Goal: Book appointment/travel/reservation

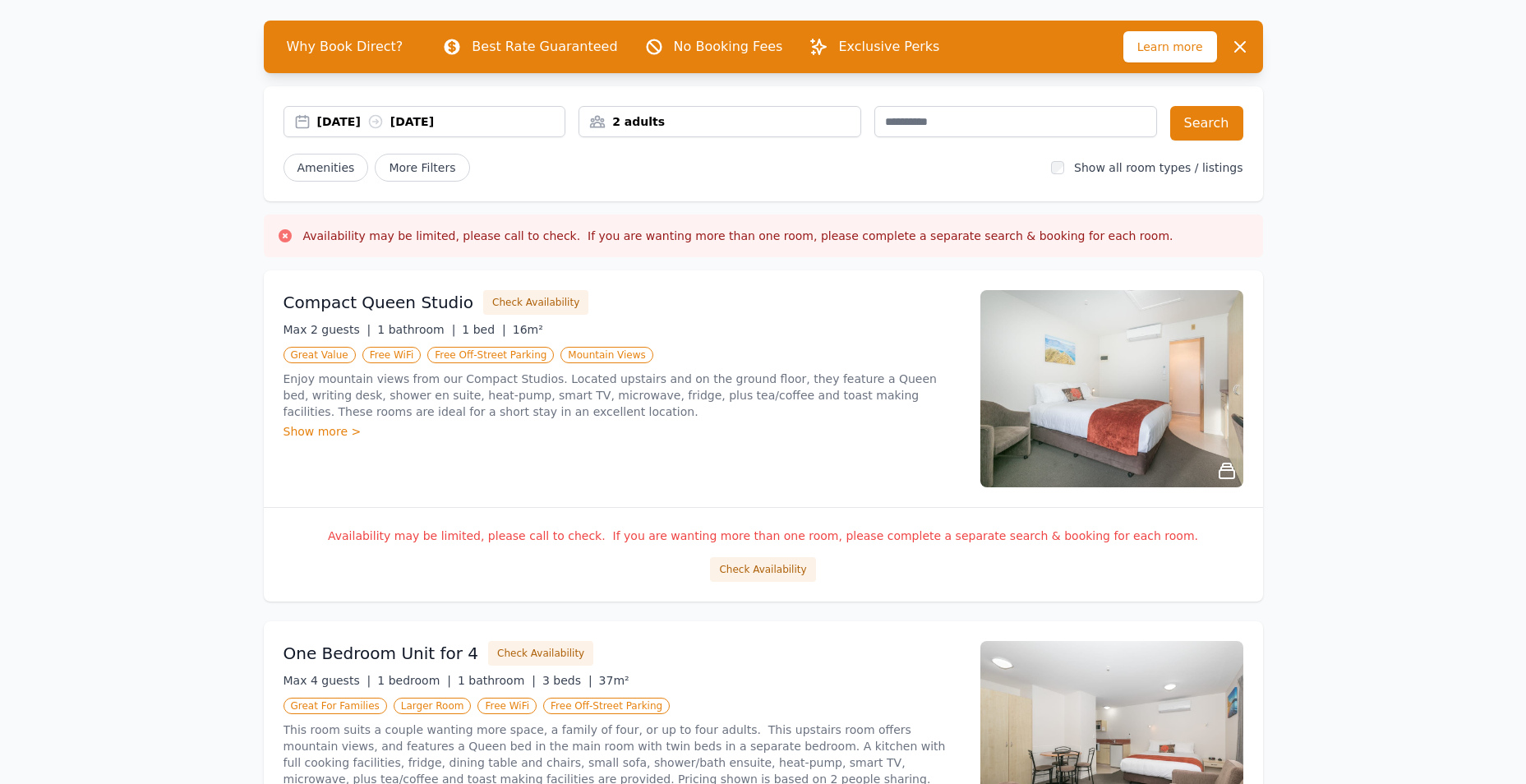
scroll to position [56, 0]
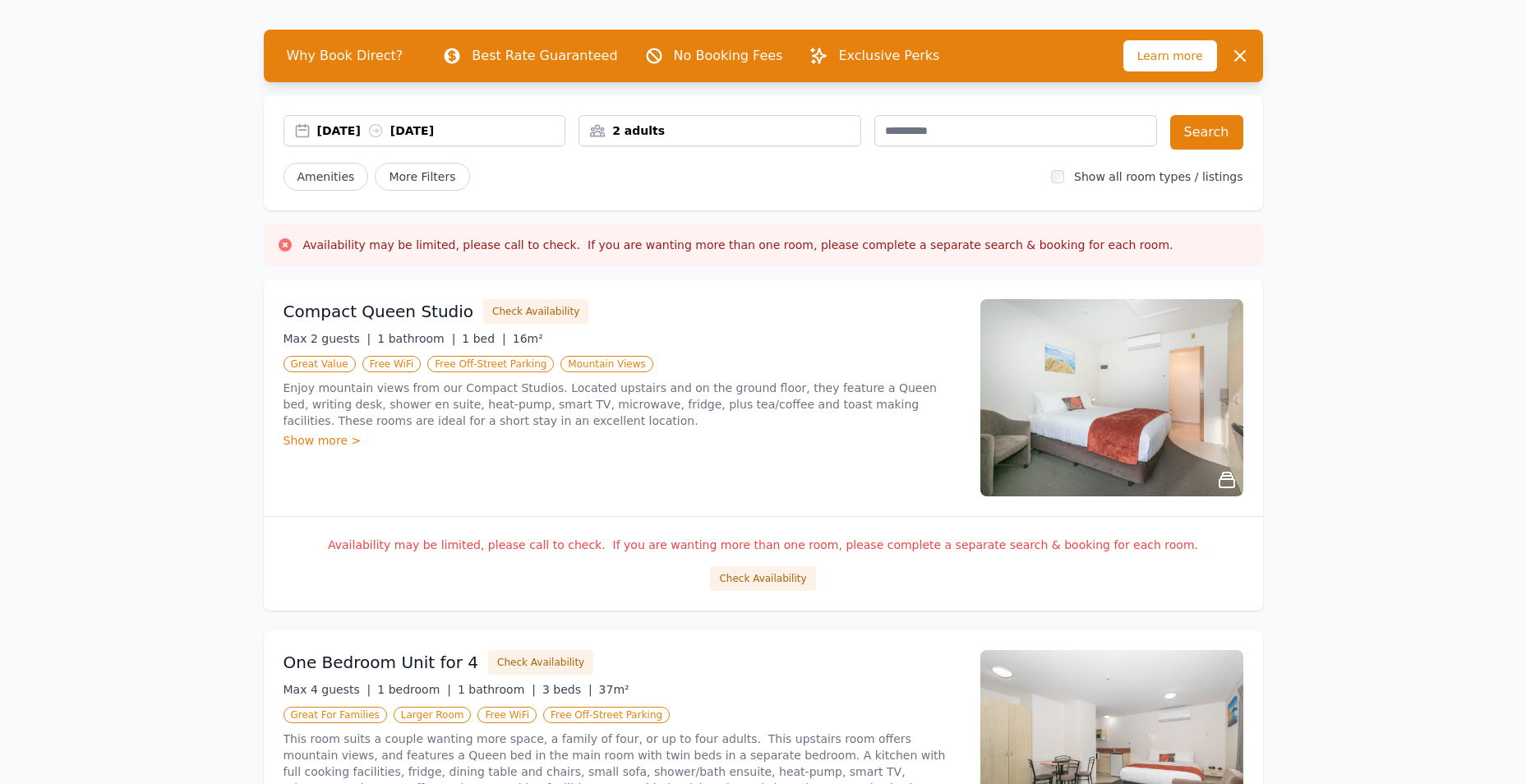
click at [1116, 411] on img at bounding box center [1111, 398] width 263 height 198
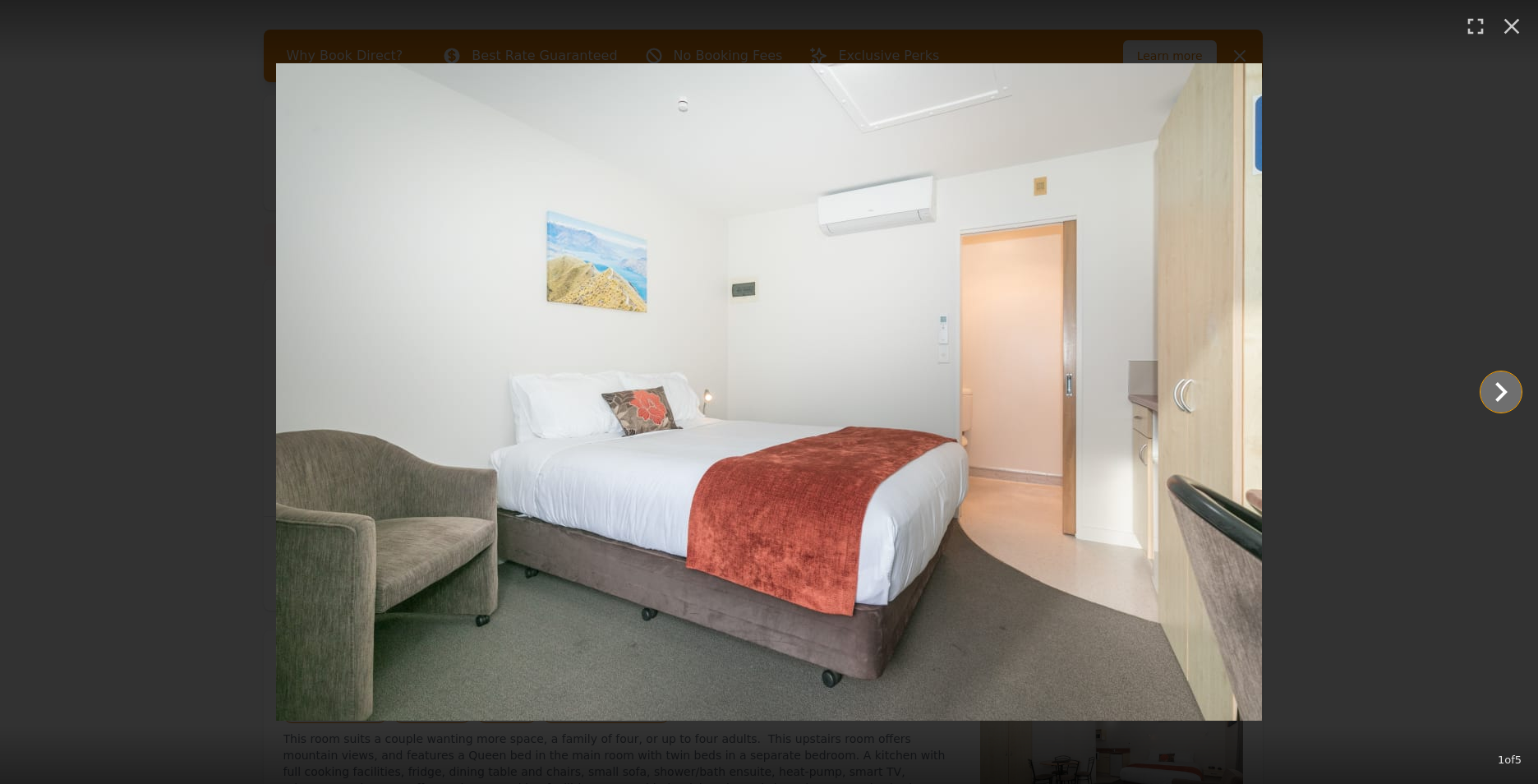
click at [1503, 394] on icon "Show slide 2 of 5" at bounding box center [1500, 392] width 12 height 20
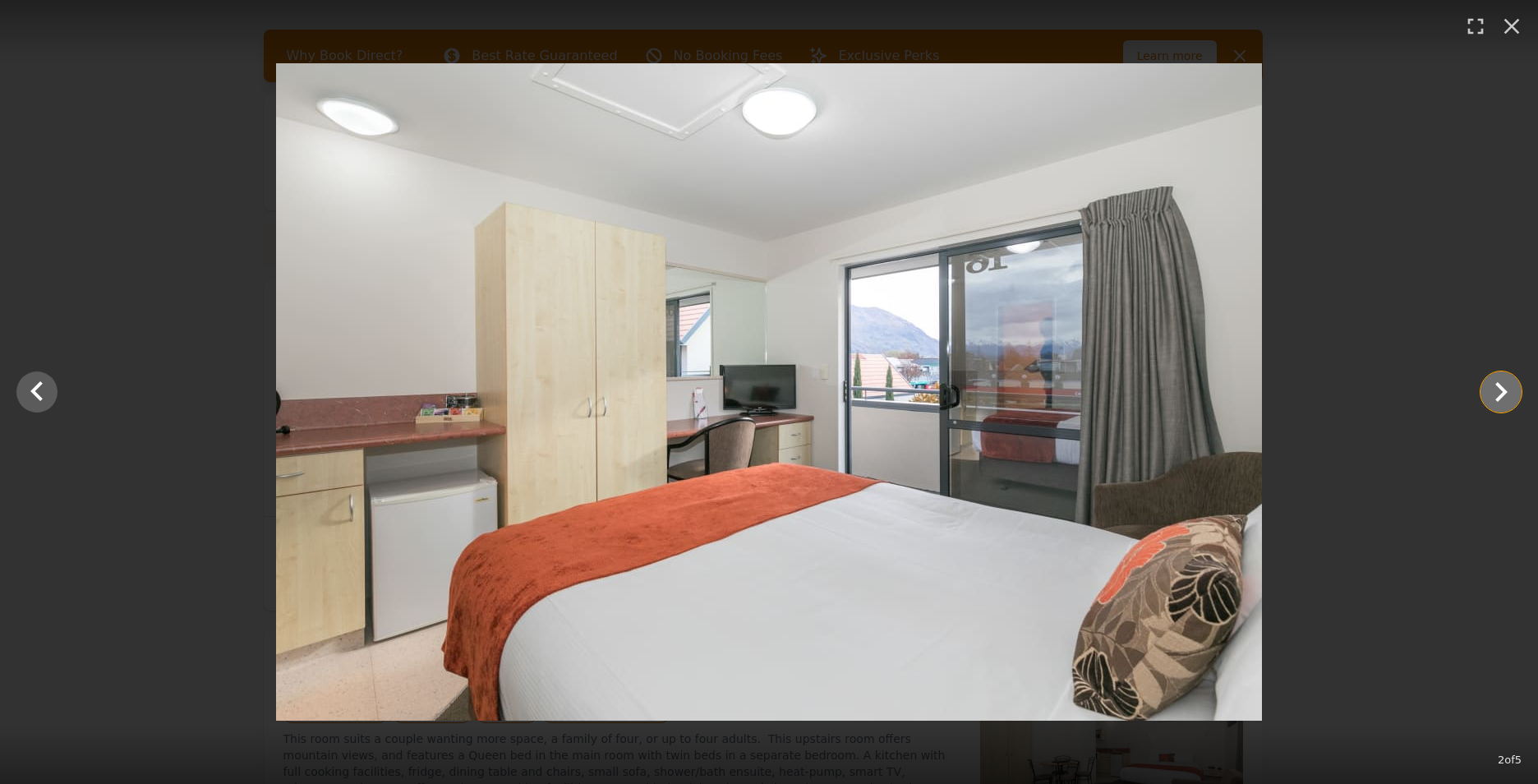
click at [1503, 394] on icon "Show slide 3 of 5" at bounding box center [1500, 392] width 12 height 20
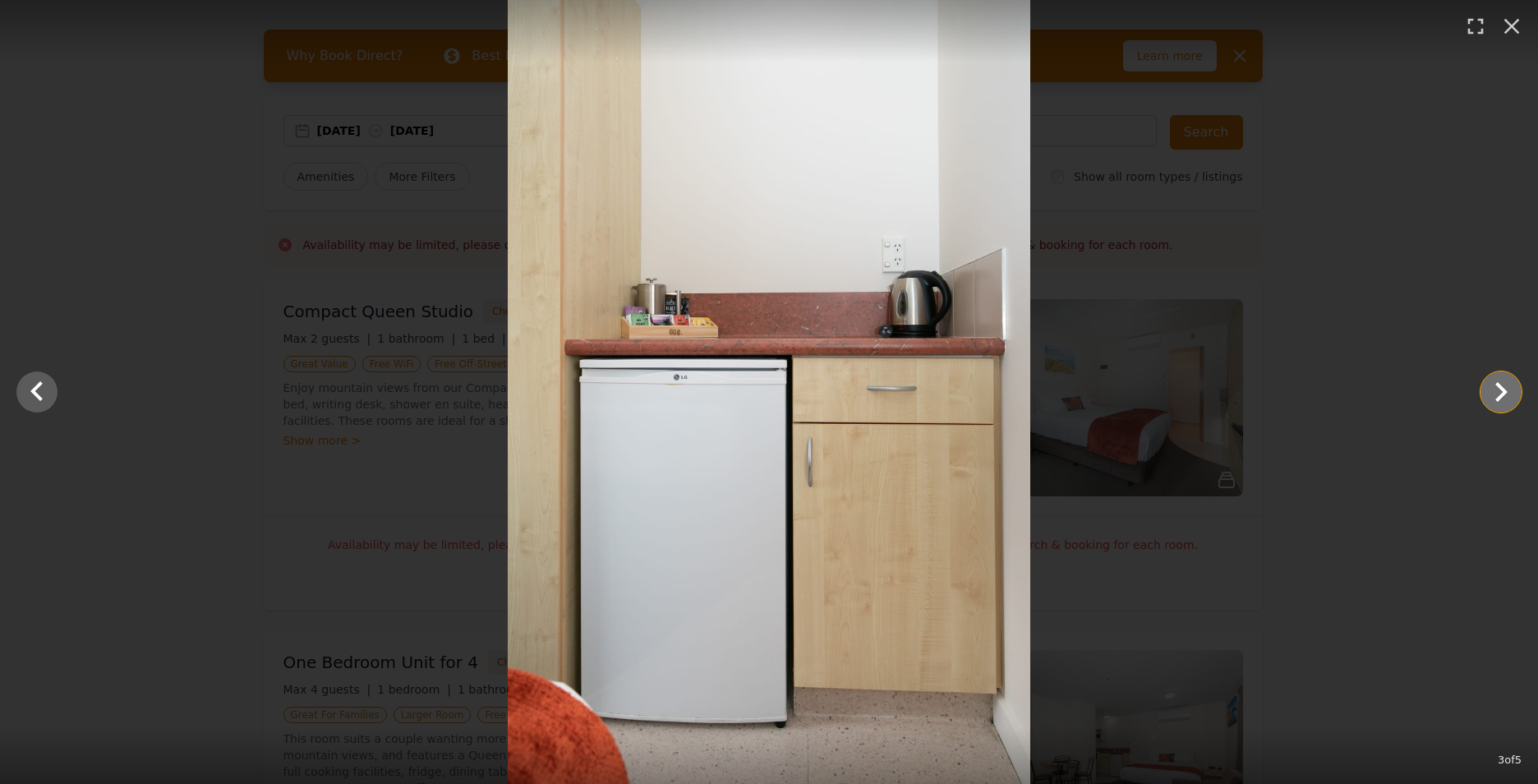
click at [1503, 394] on icon "Show slide 4 of 5" at bounding box center [1500, 392] width 12 height 20
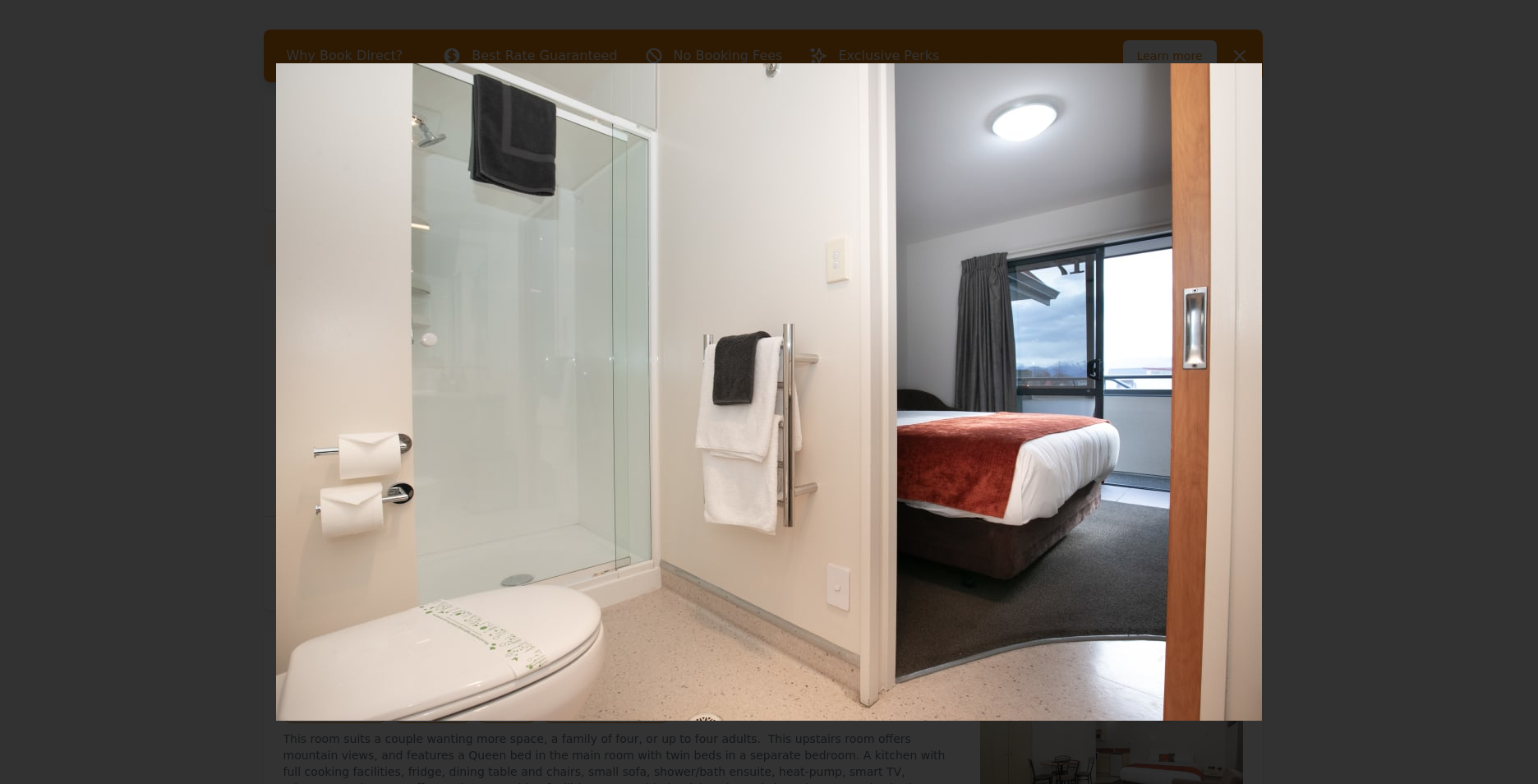
click at [1503, 394] on icon "Show slide 5 of 5" at bounding box center [1500, 392] width 12 height 20
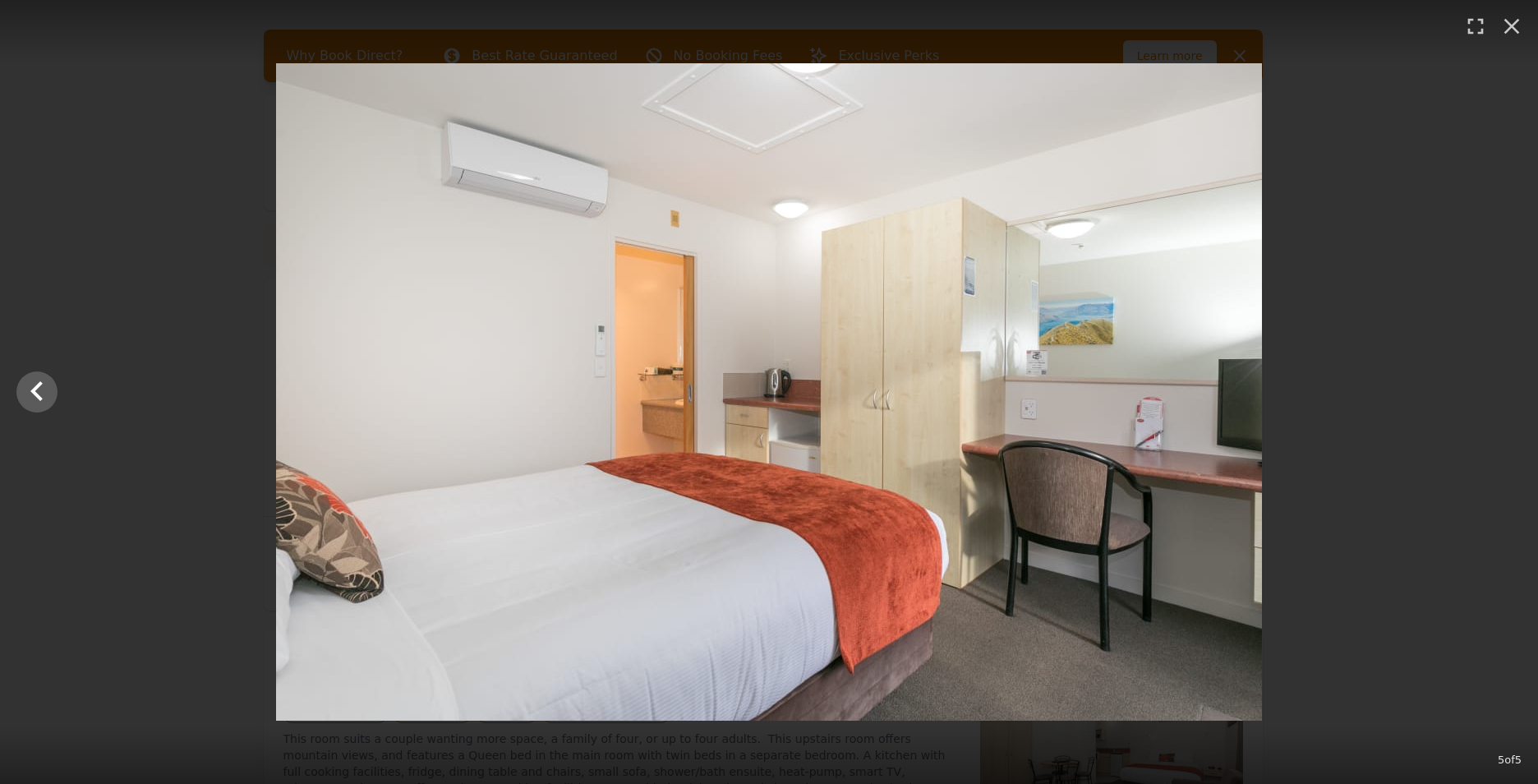
click at [1503, 394] on div at bounding box center [769, 392] width 1538 height 657
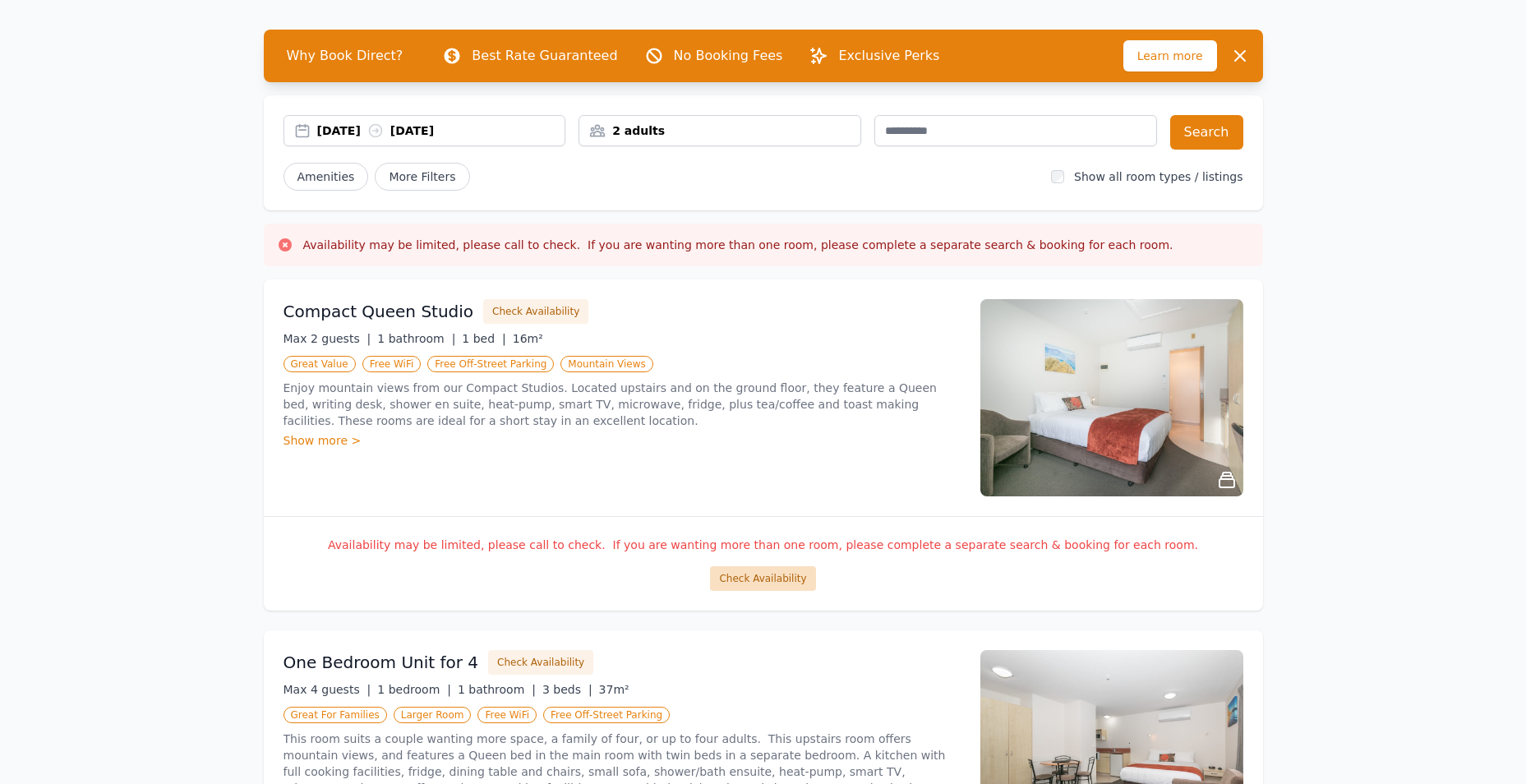
click at [743, 581] on button "Check Availability" at bounding box center [762, 578] width 105 height 25
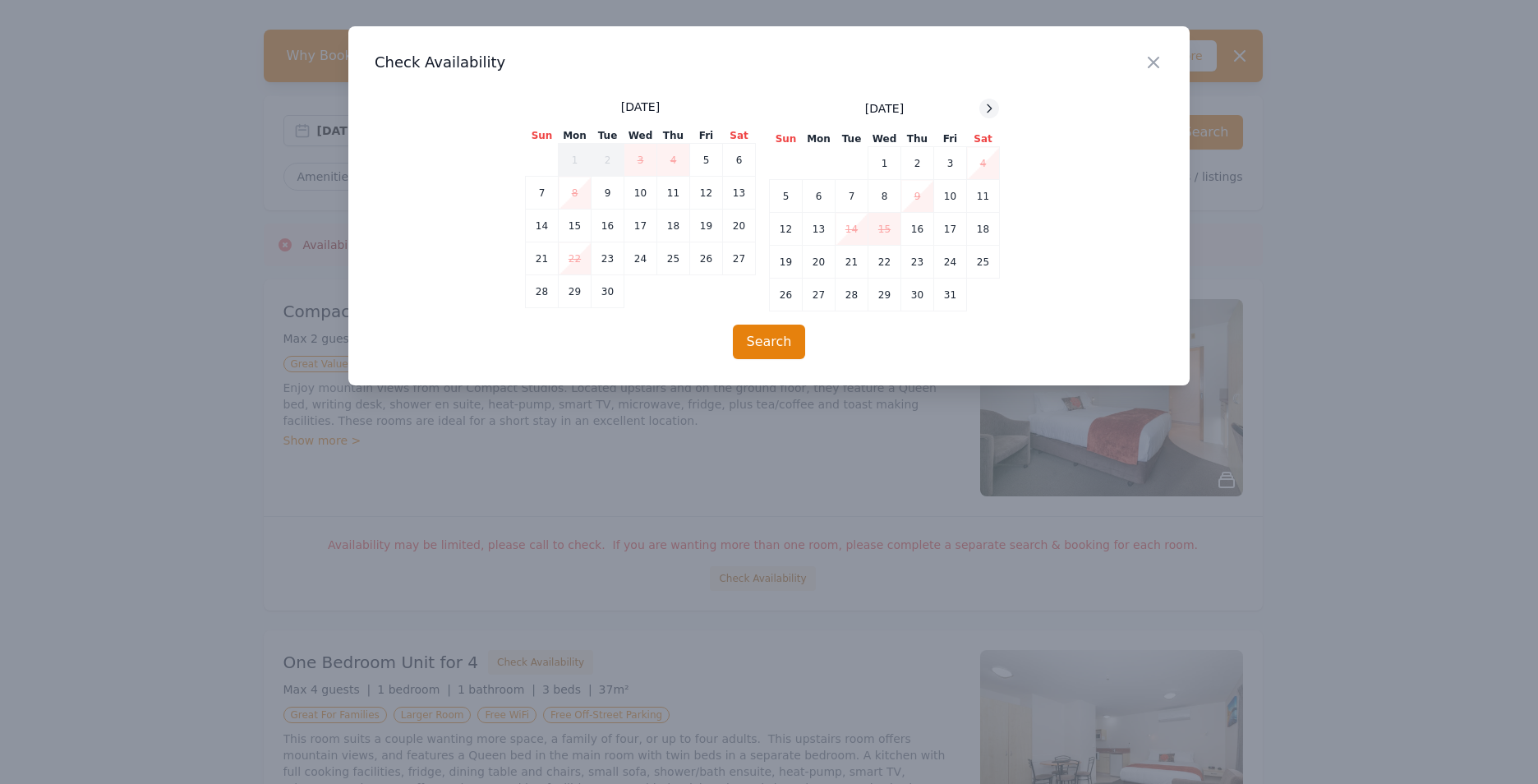
click at [984, 104] on icon at bounding box center [989, 108] width 13 height 13
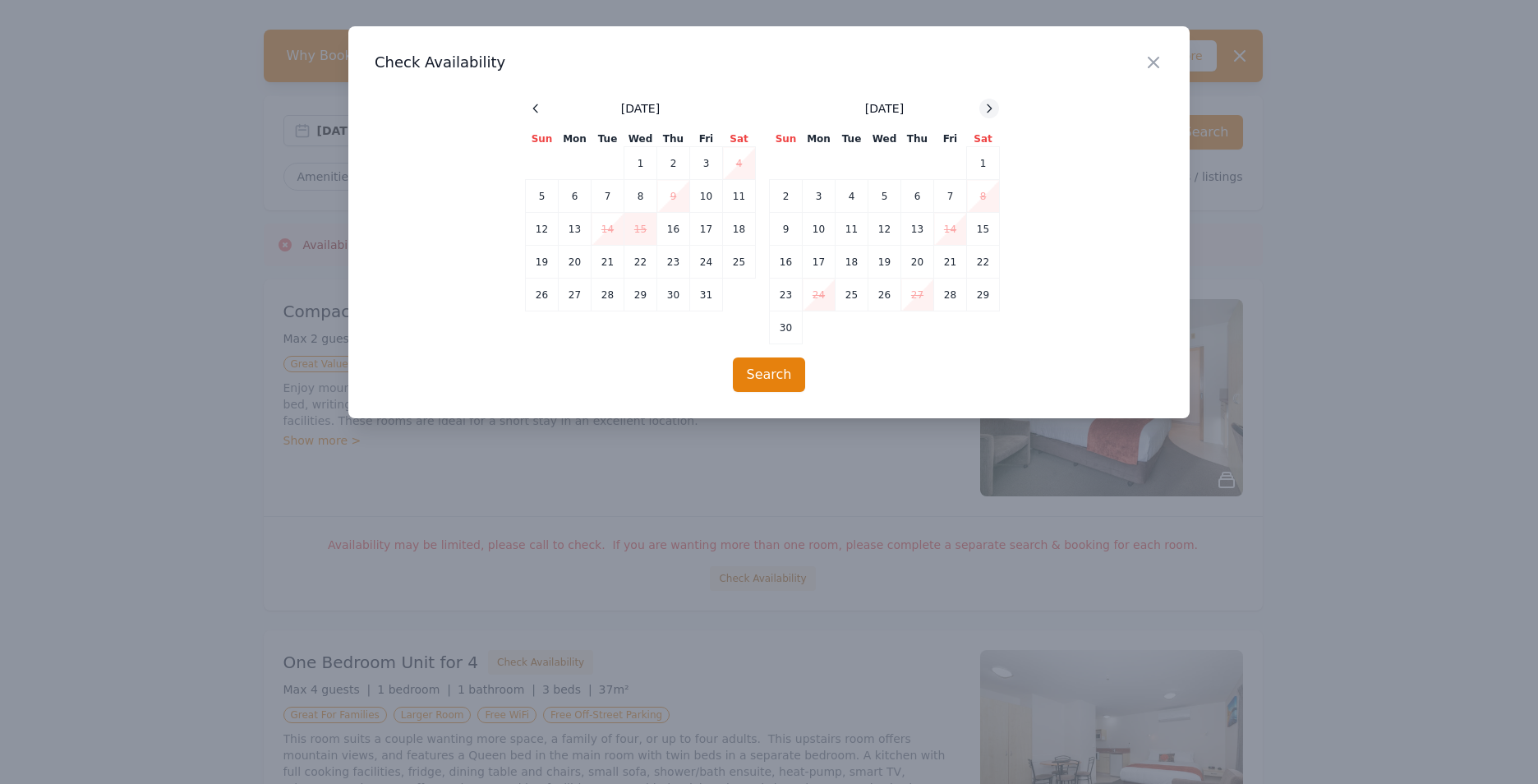
click at [984, 104] on icon at bounding box center [989, 108] width 13 height 13
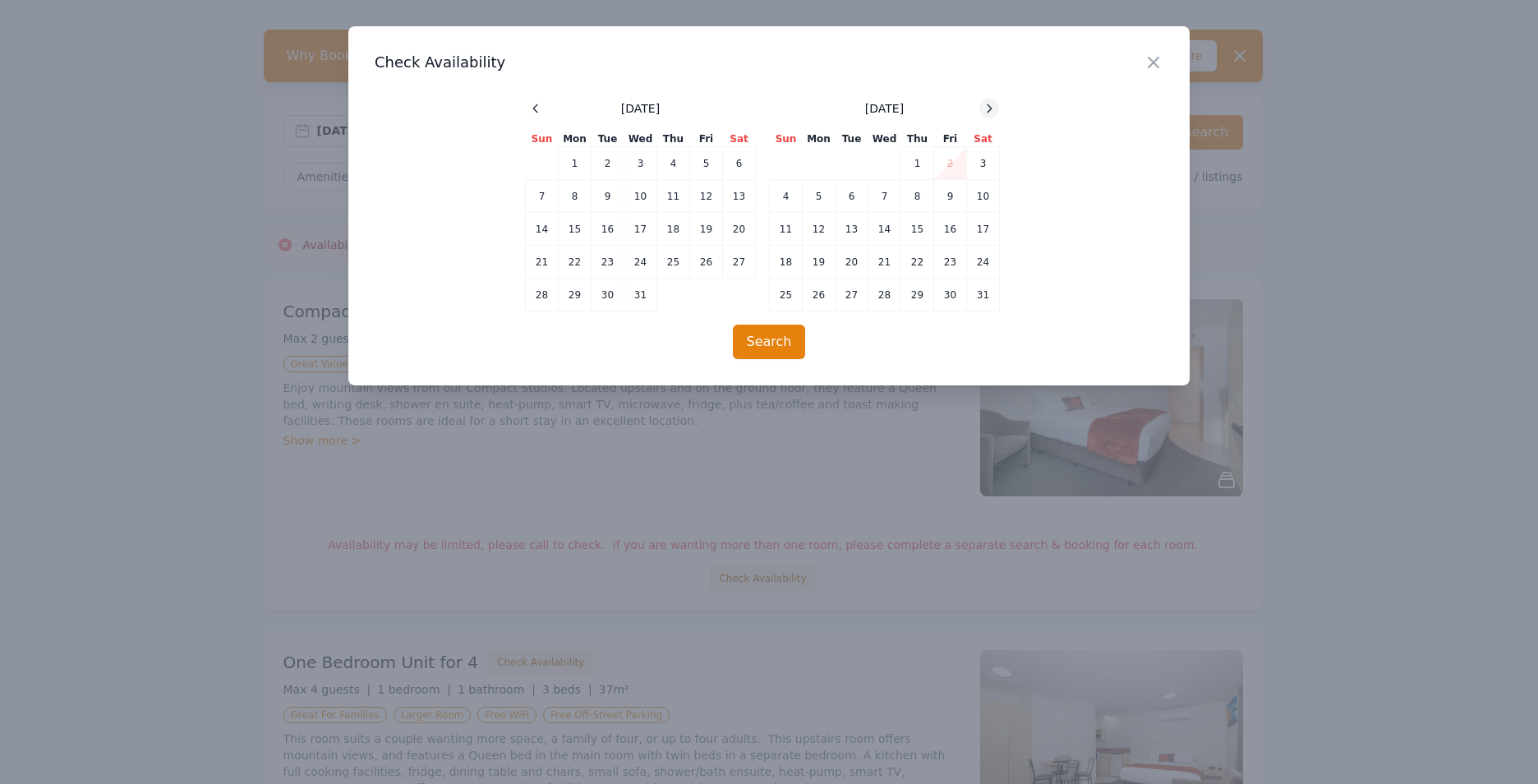
click at [984, 104] on icon at bounding box center [989, 108] width 13 height 13
click at [906, 162] on td "2" at bounding box center [918, 164] width 33 height 33
click at [824, 189] on td "6" at bounding box center [819, 197] width 33 height 33
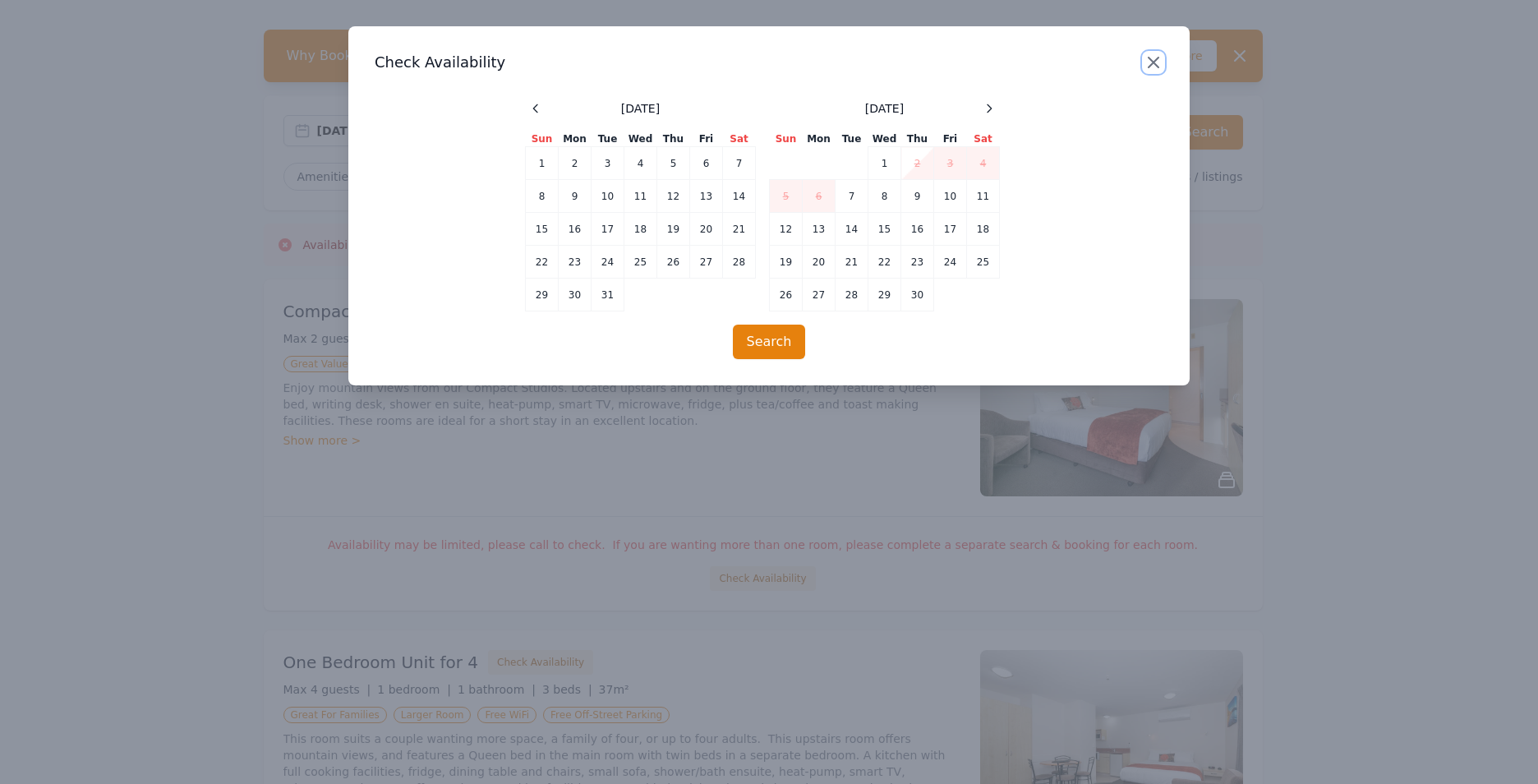
click at [1149, 61] on icon "button" at bounding box center [1154, 62] width 20 height 20
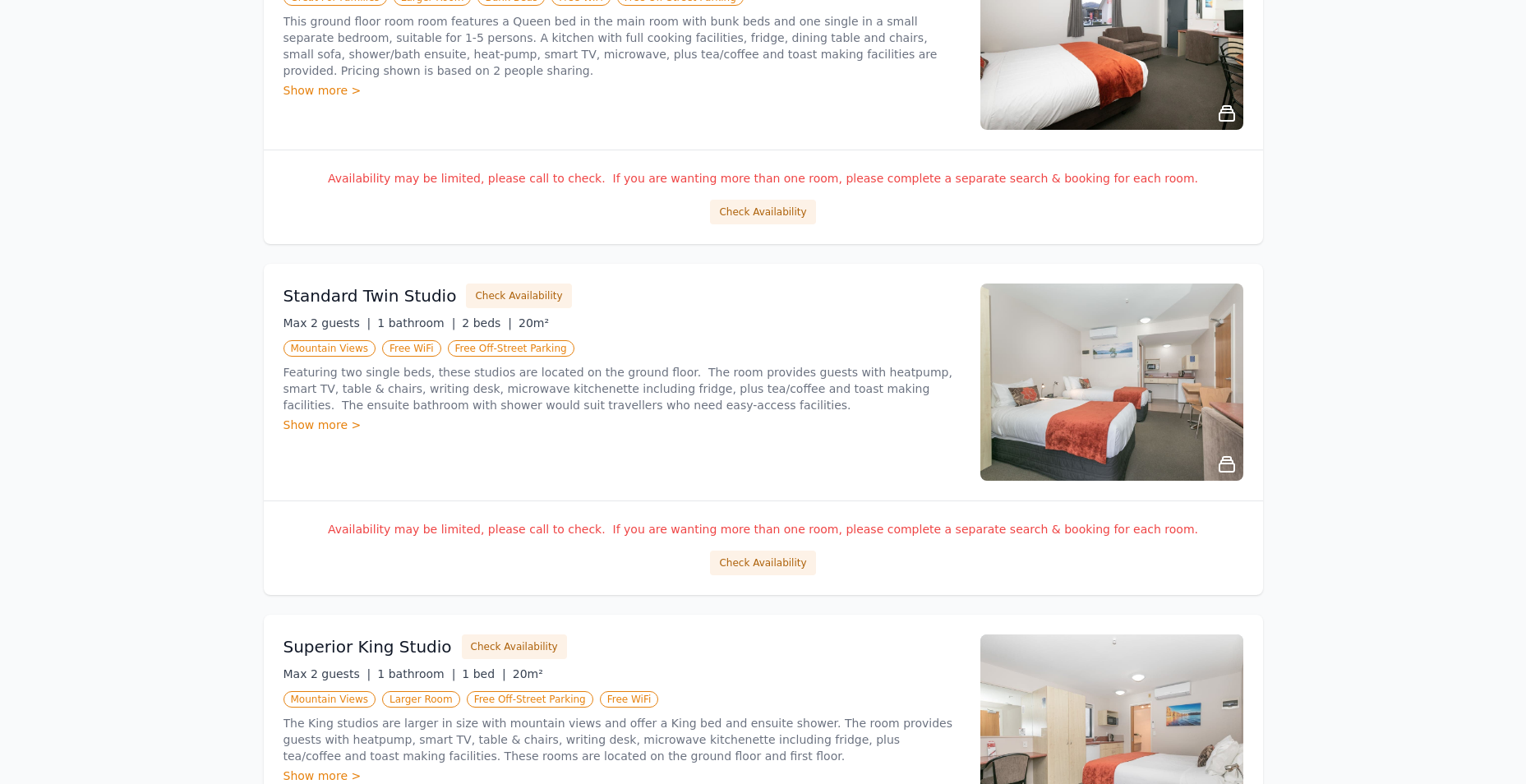
scroll to position [1206, 0]
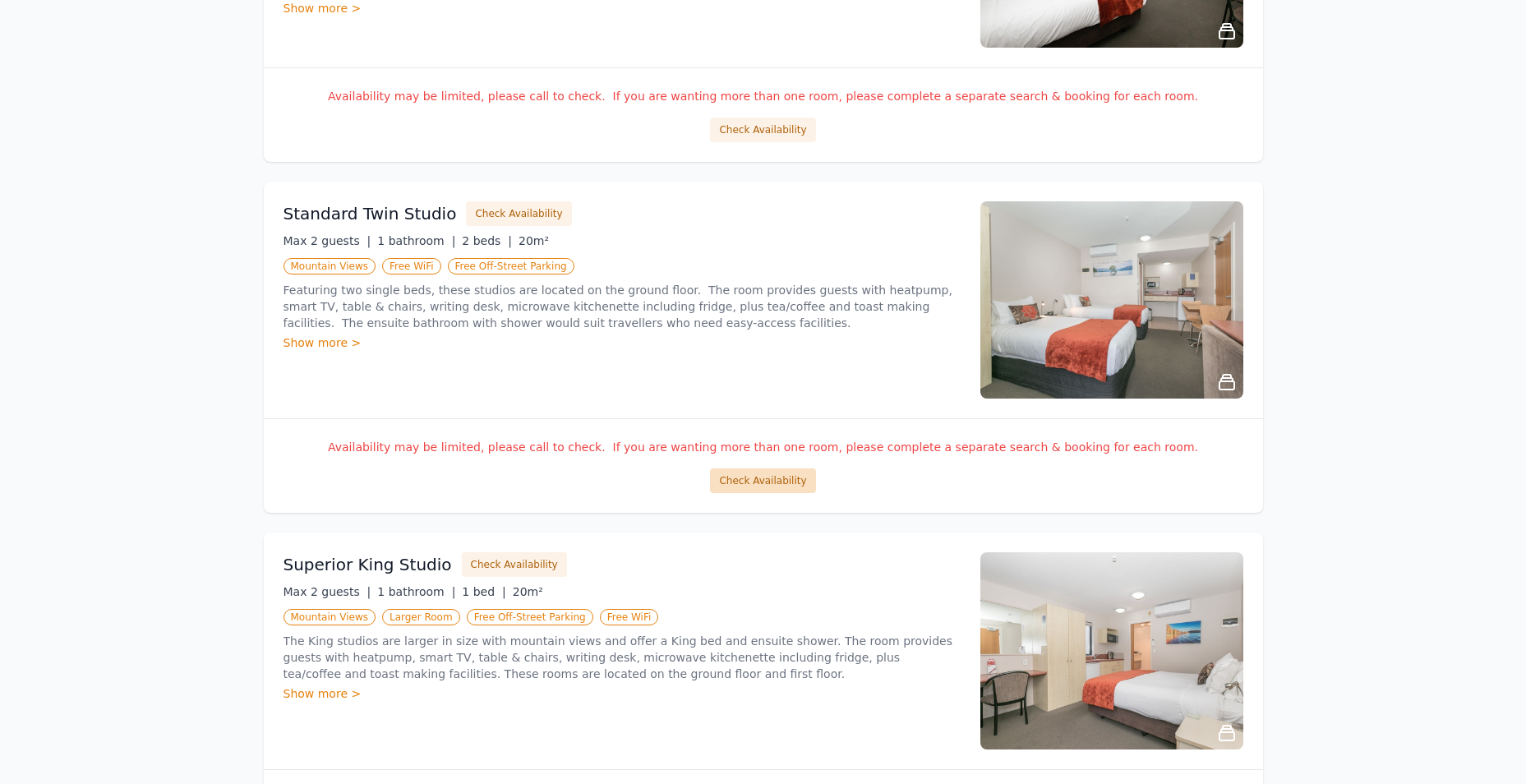
click at [763, 483] on button "Check Availability" at bounding box center [762, 480] width 105 height 25
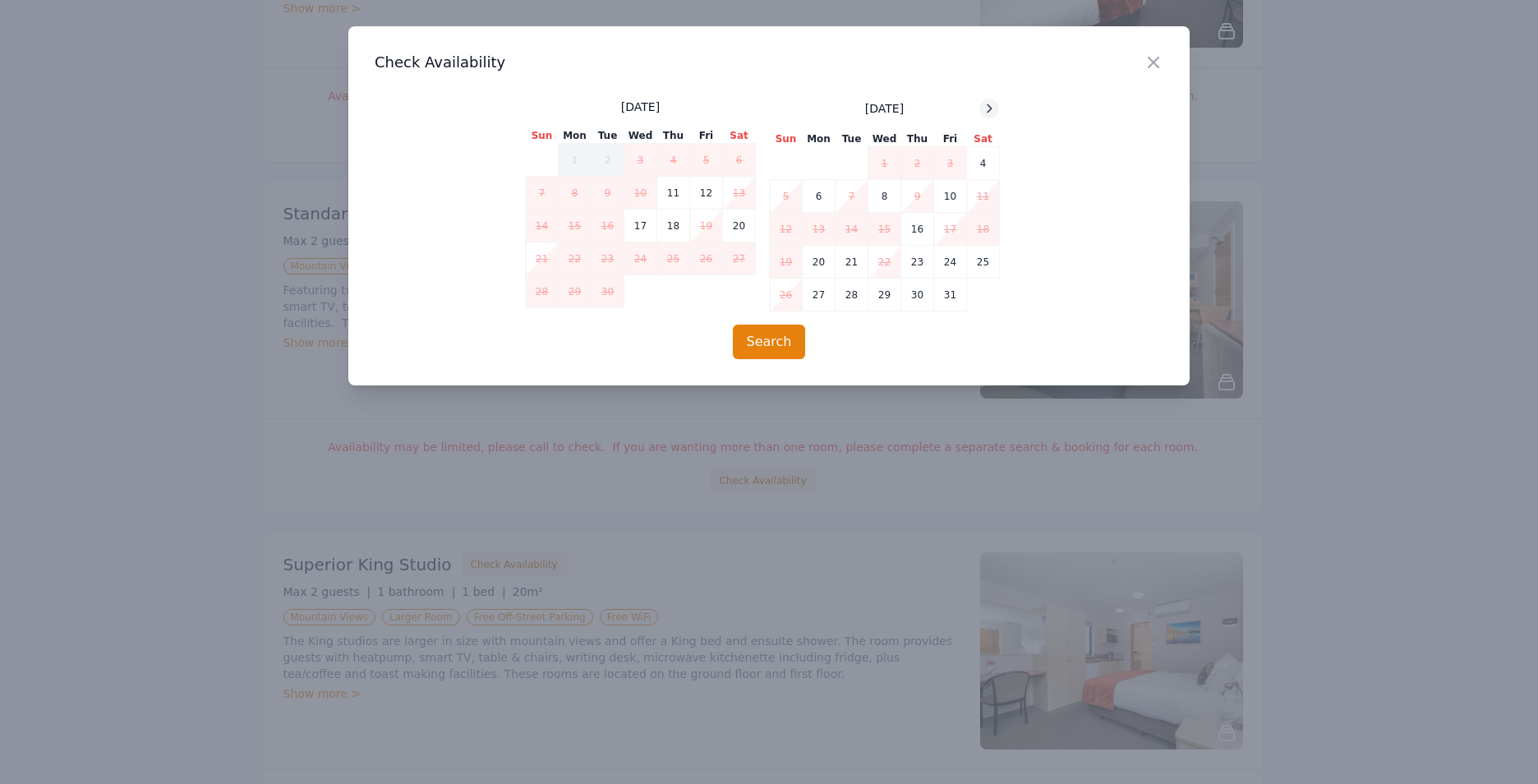
click at [991, 109] on icon at bounding box center [989, 108] width 13 height 13
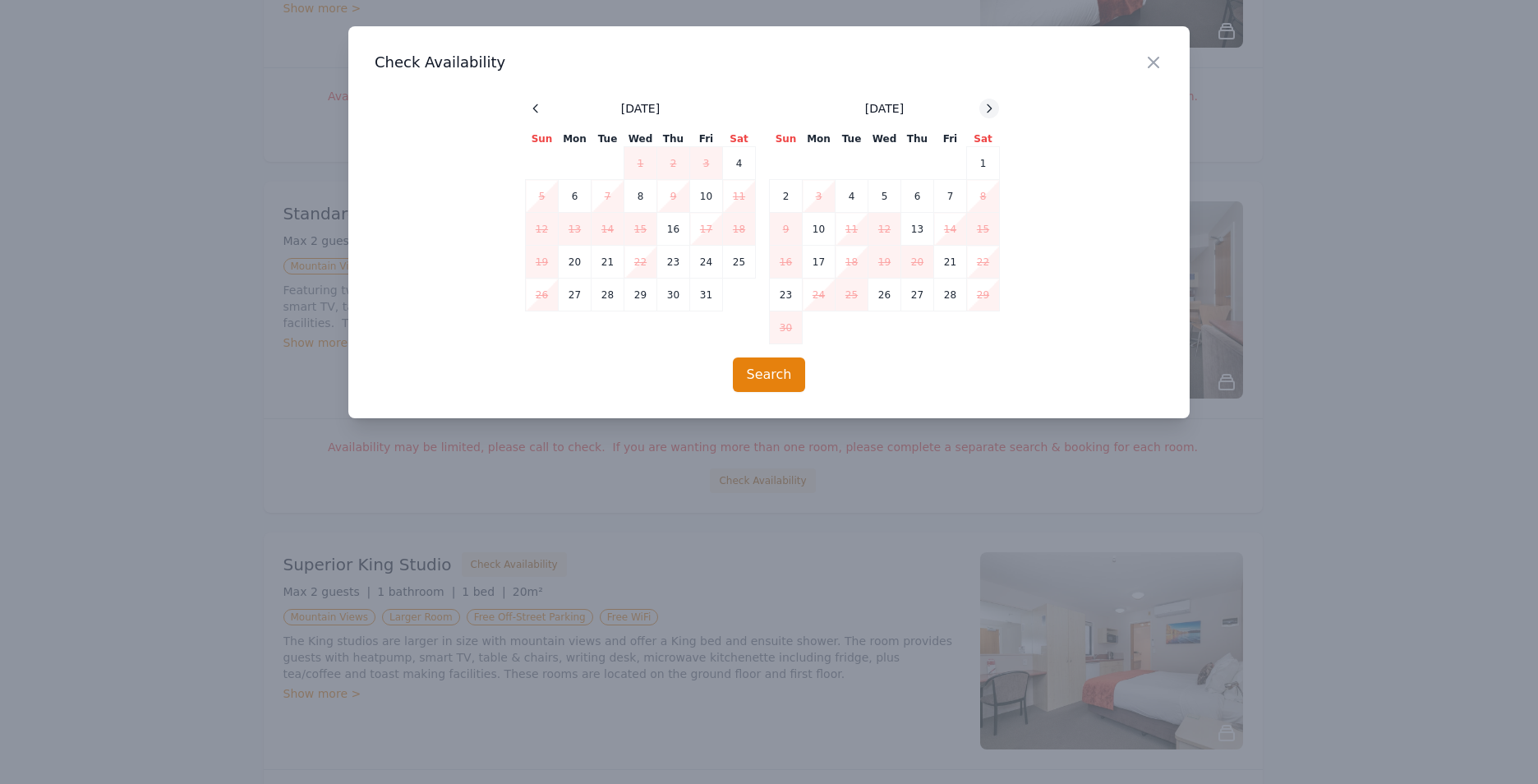
click at [991, 109] on icon at bounding box center [989, 108] width 13 height 13
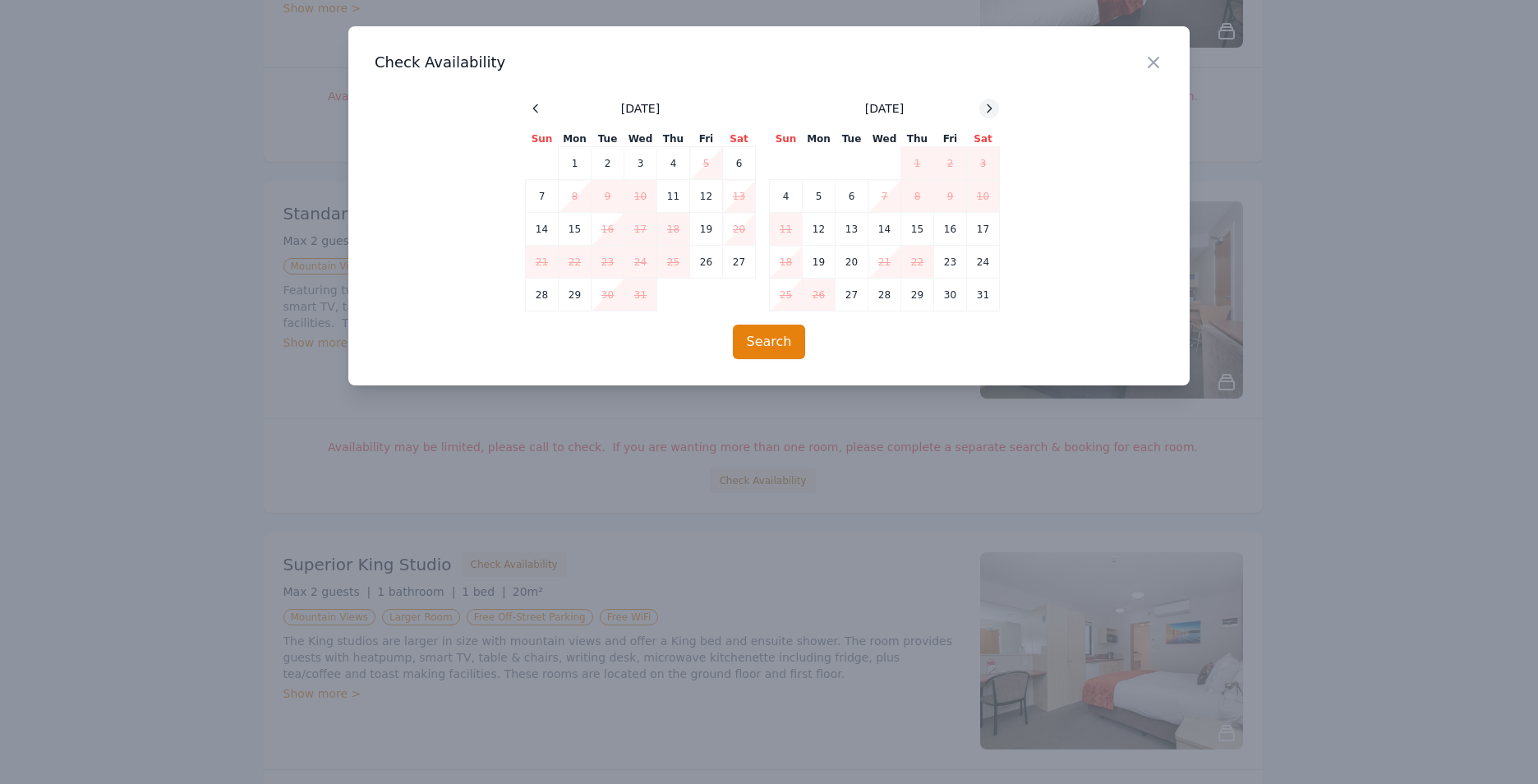
click at [991, 109] on icon at bounding box center [989, 108] width 13 height 13
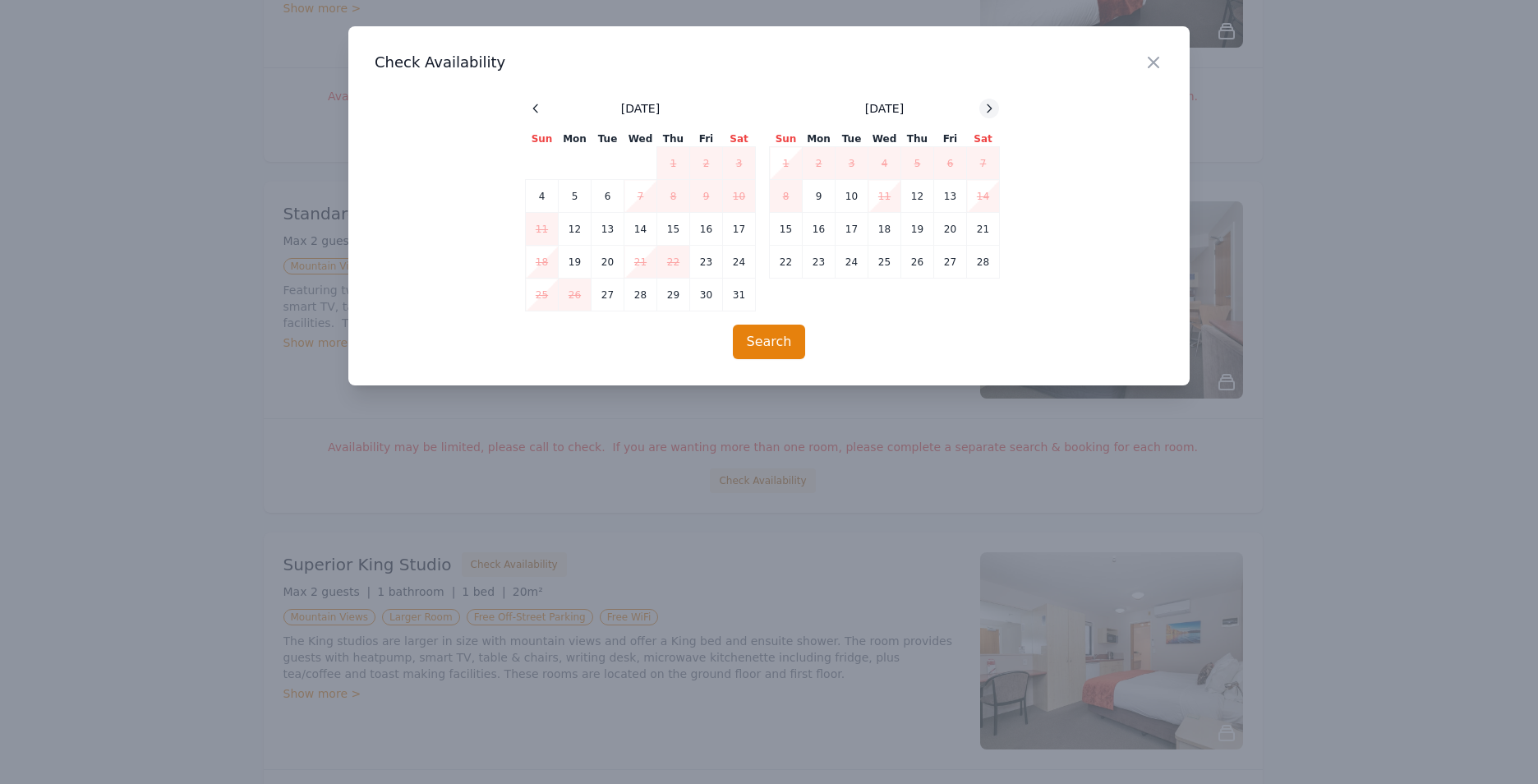
click at [991, 109] on icon at bounding box center [989, 108] width 13 height 13
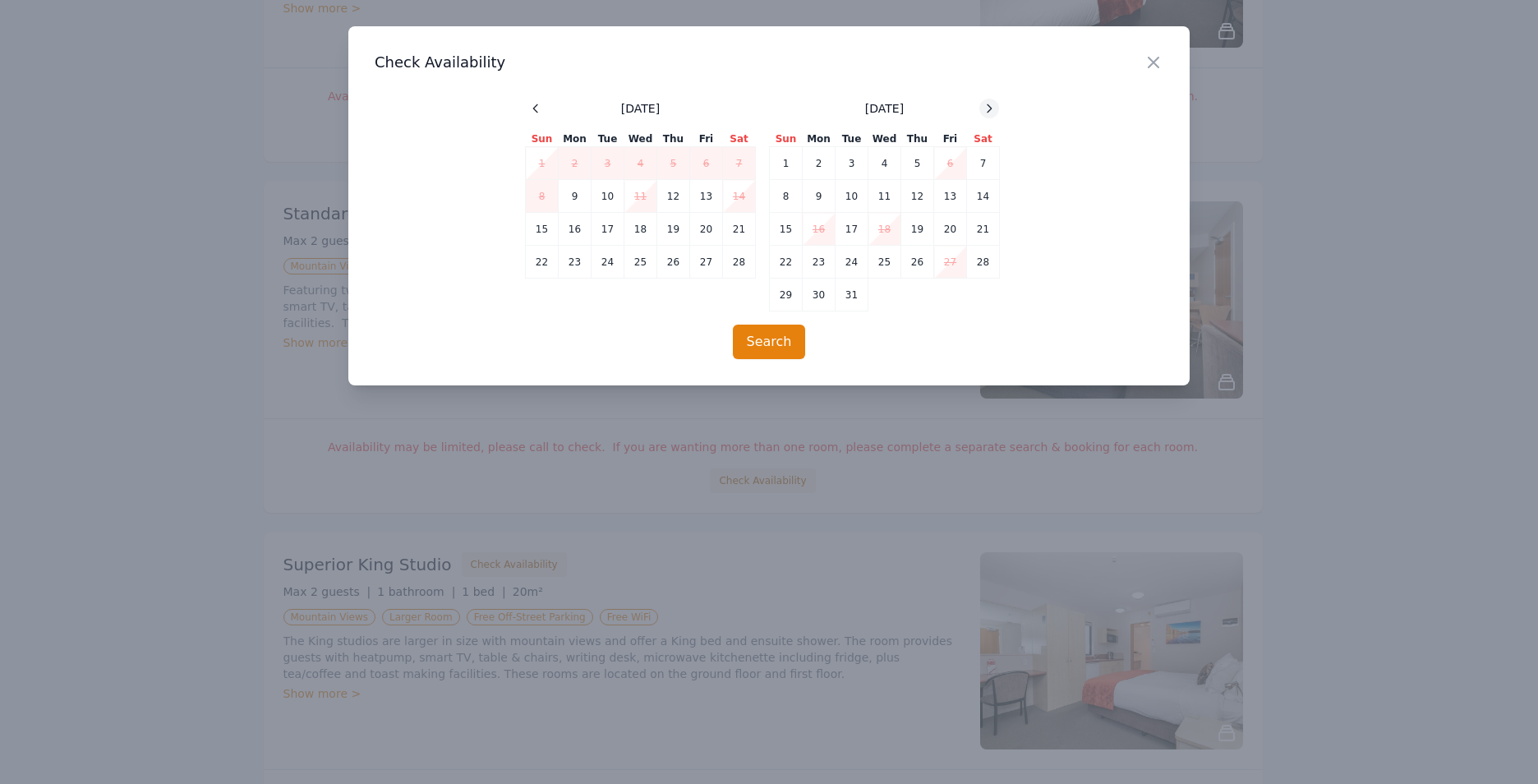
click at [991, 109] on icon at bounding box center [989, 108] width 13 height 13
click at [1150, 60] on icon "button" at bounding box center [1154, 62] width 20 height 20
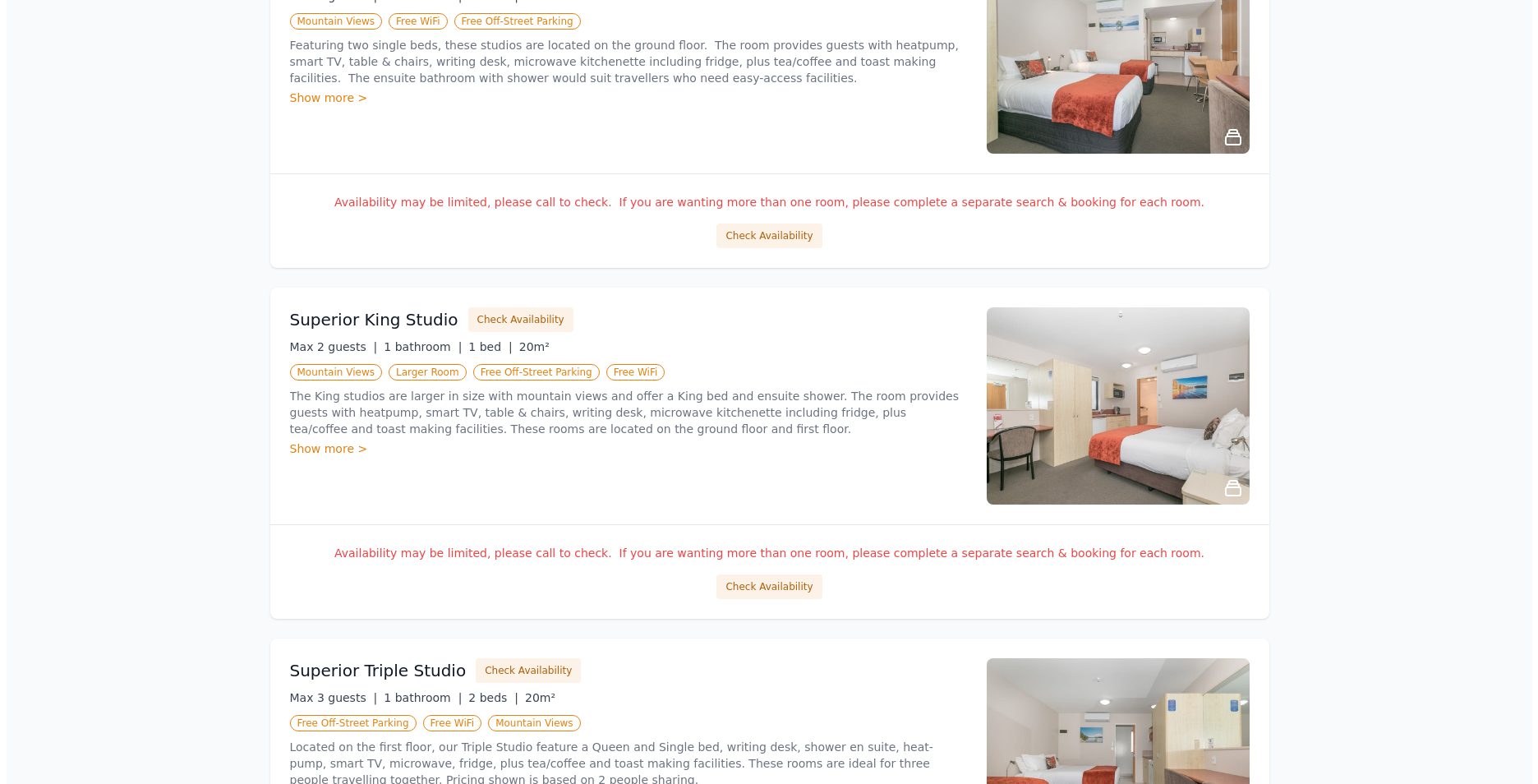
scroll to position [1453, 0]
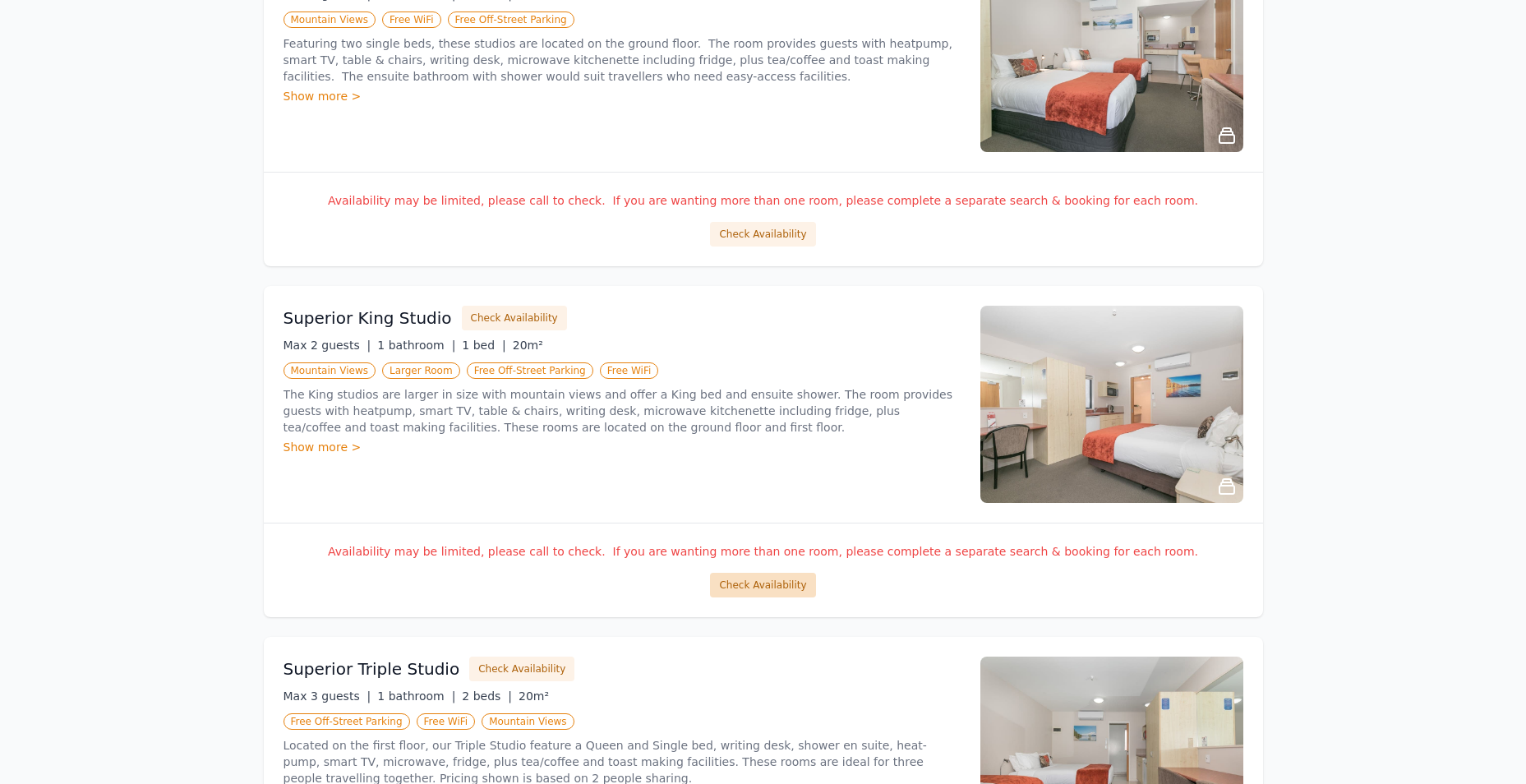
click at [742, 576] on button "Check Availability" at bounding box center [762, 585] width 105 height 25
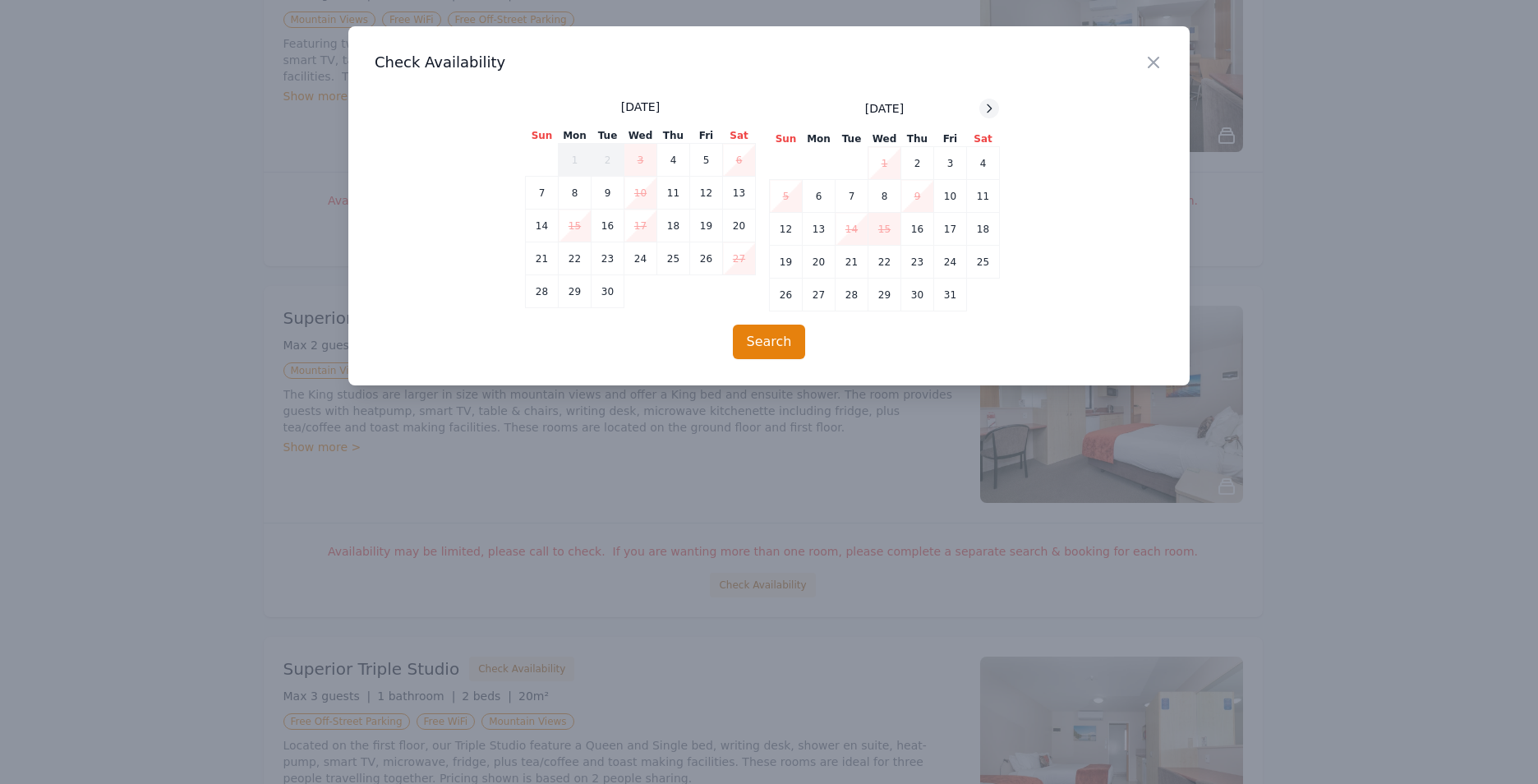
click at [996, 111] on div at bounding box center [989, 109] width 20 height 20
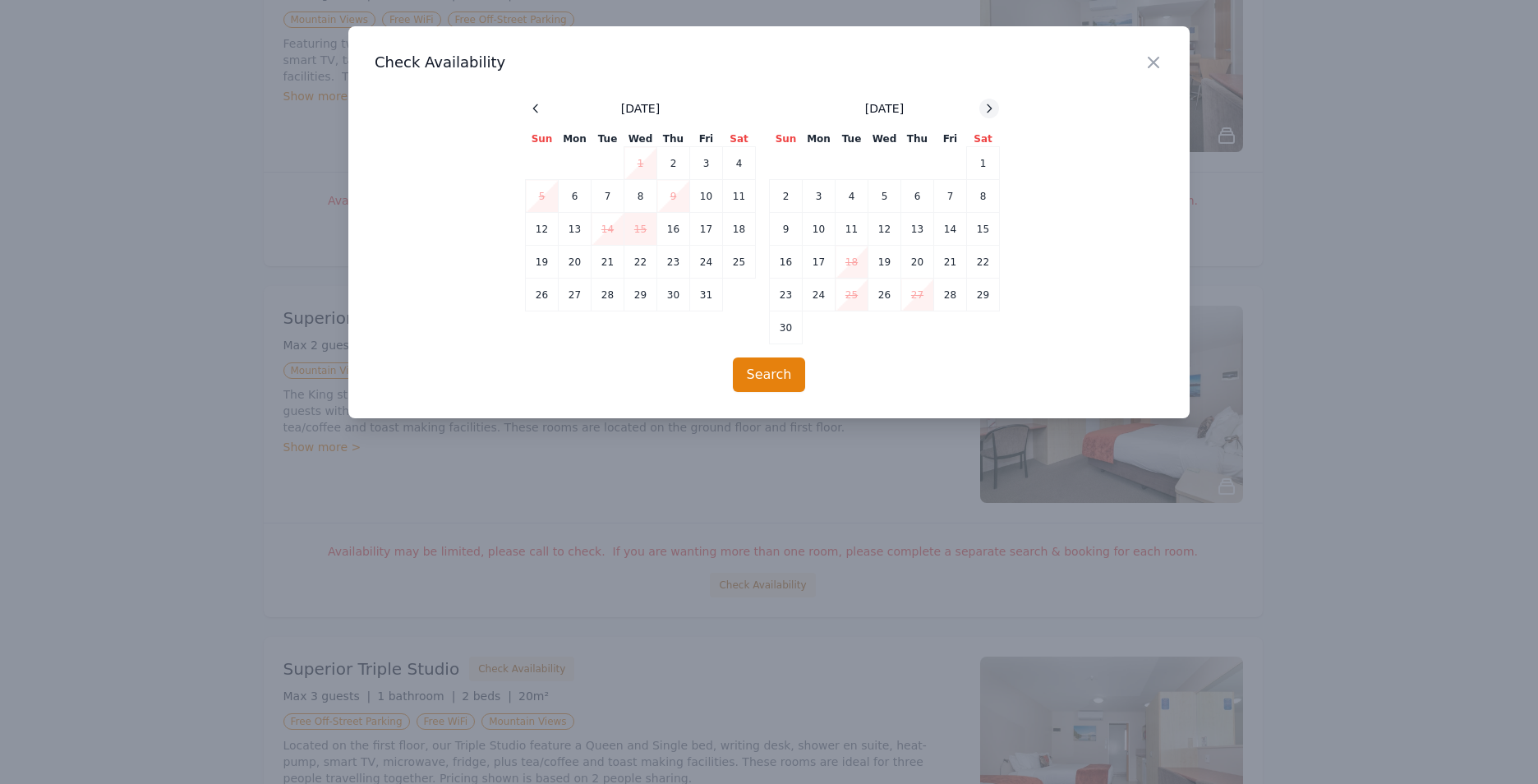
click at [996, 111] on div at bounding box center [989, 109] width 20 height 20
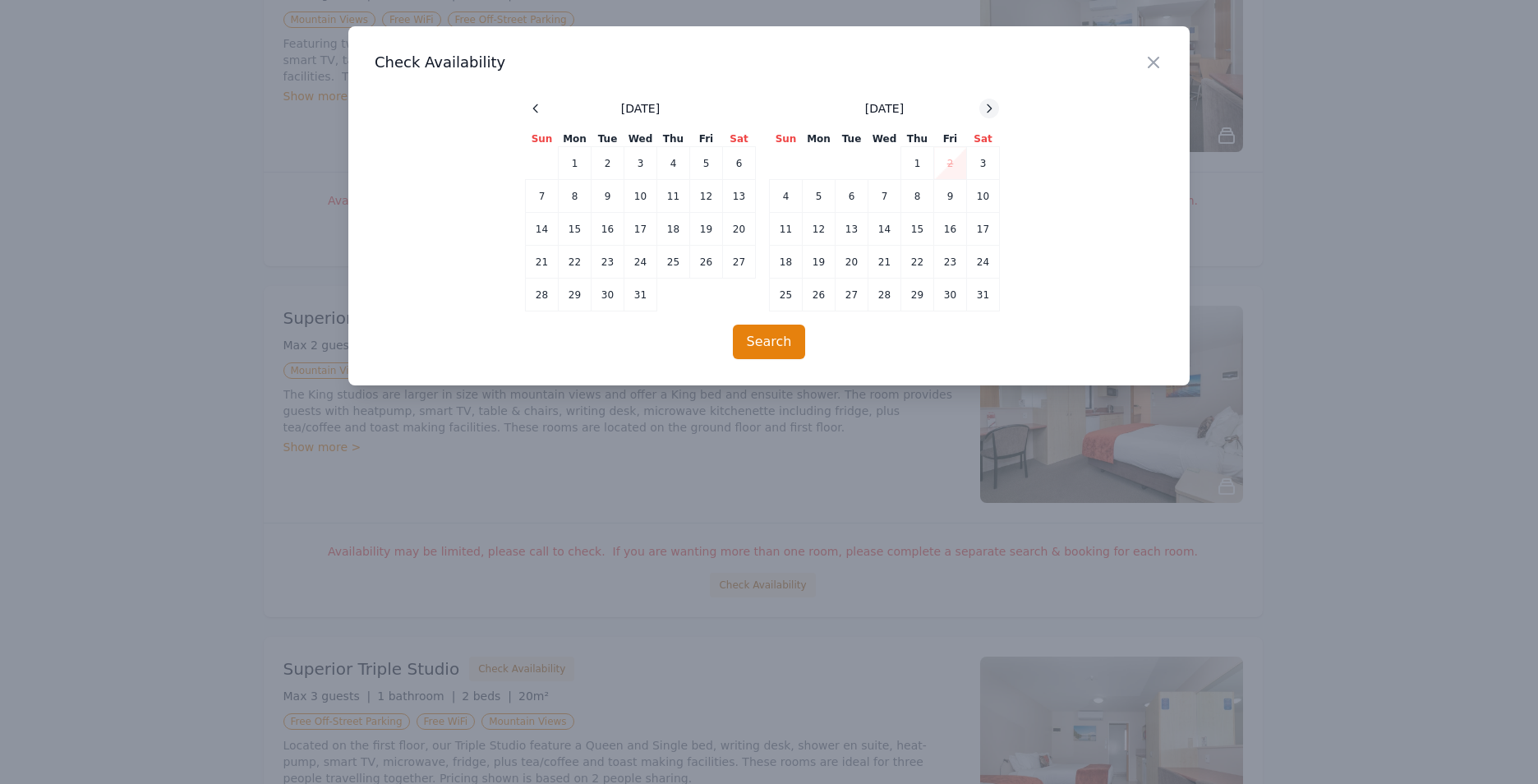
click at [996, 111] on div at bounding box center [989, 109] width 20 height 20
click at [920, 159] on td "2" at bounding box center [918, 164] width 33 height 33
click at [811, 194] on td "6" at bounding box center [819, 197] width 33 height 33
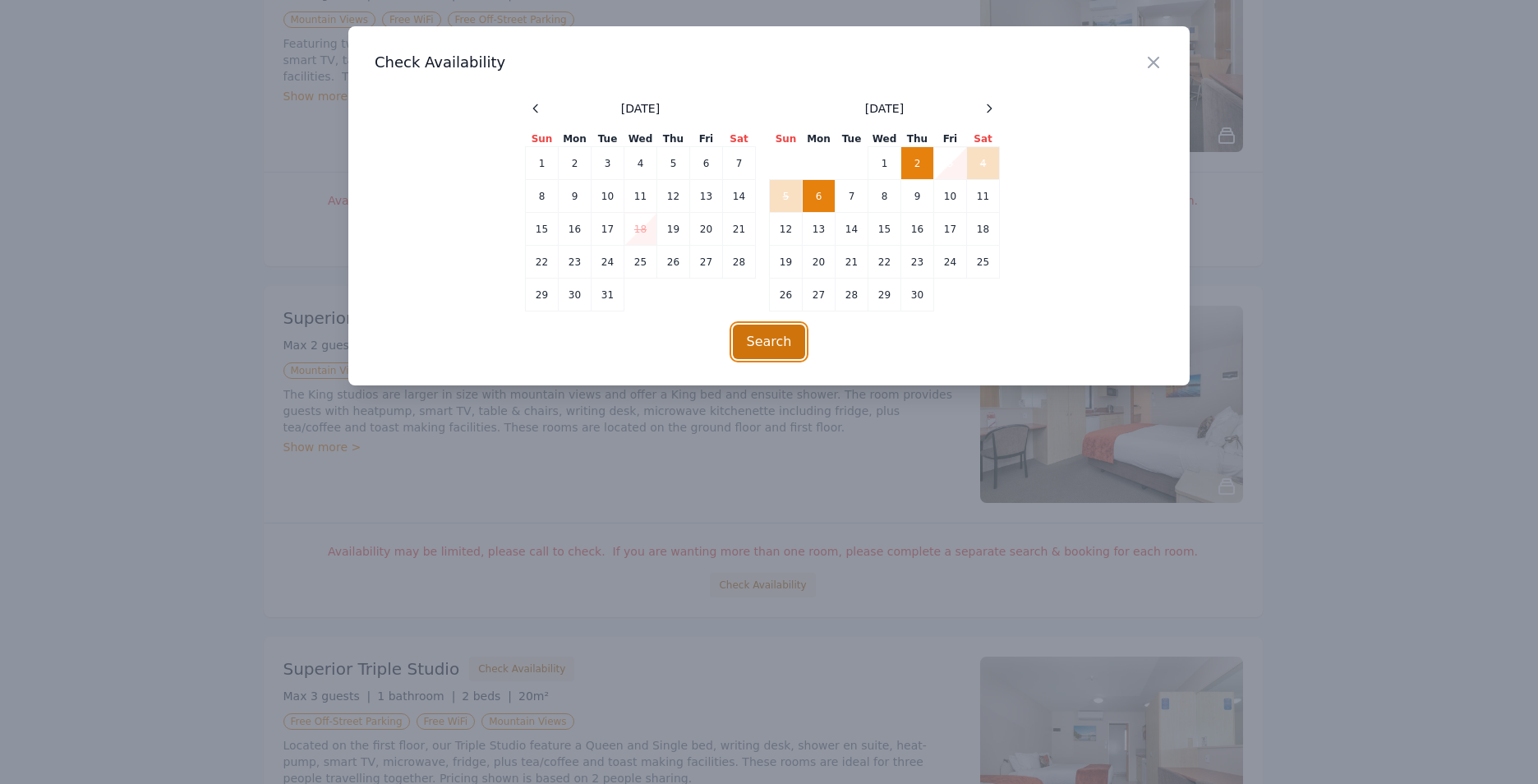
click at [761, 337] on button "Search" at bounding box center [769, 342] width 73 height 35
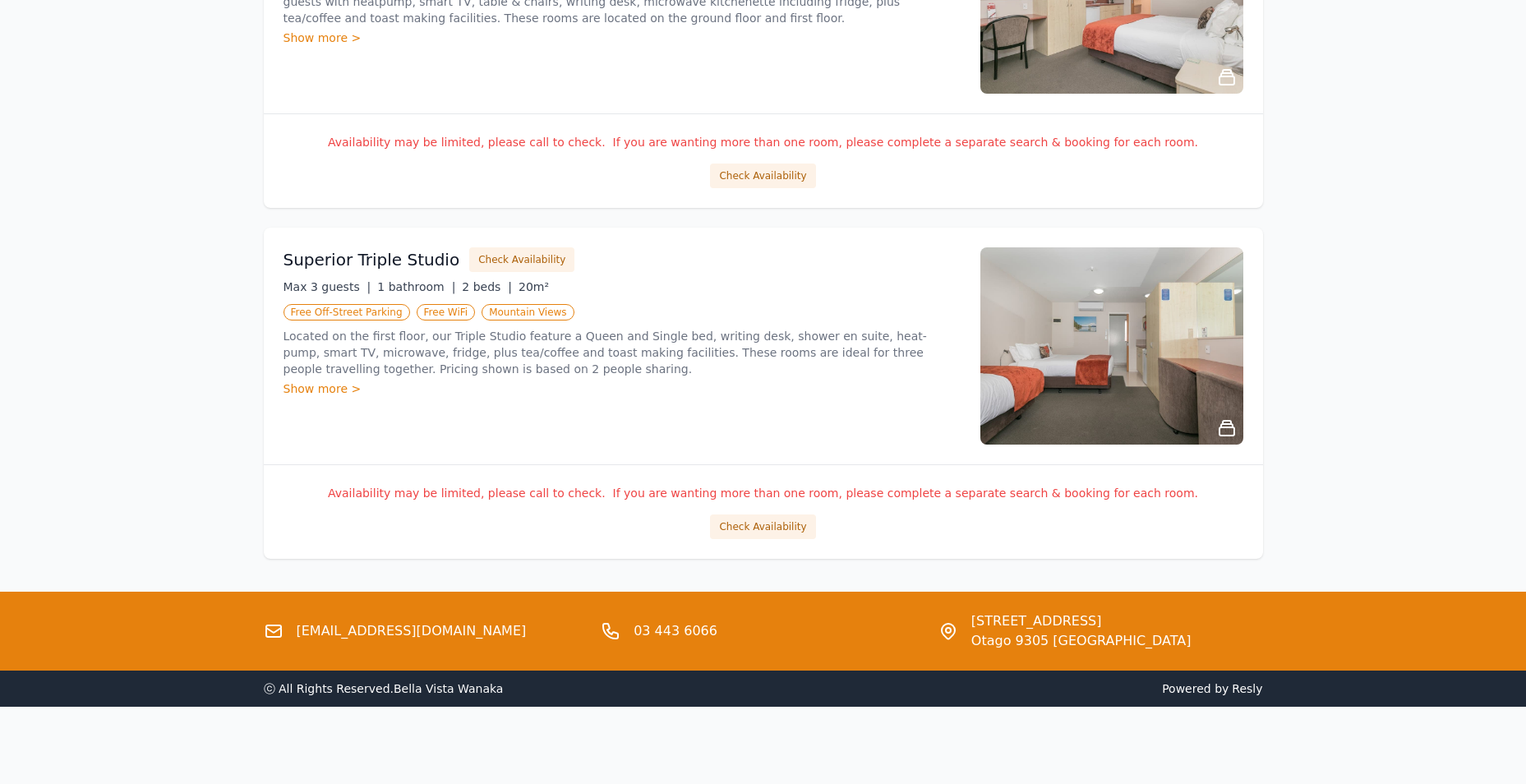
scroll to position [1863, 0]
